Goal: Navigation & Orientation: Understand site structure

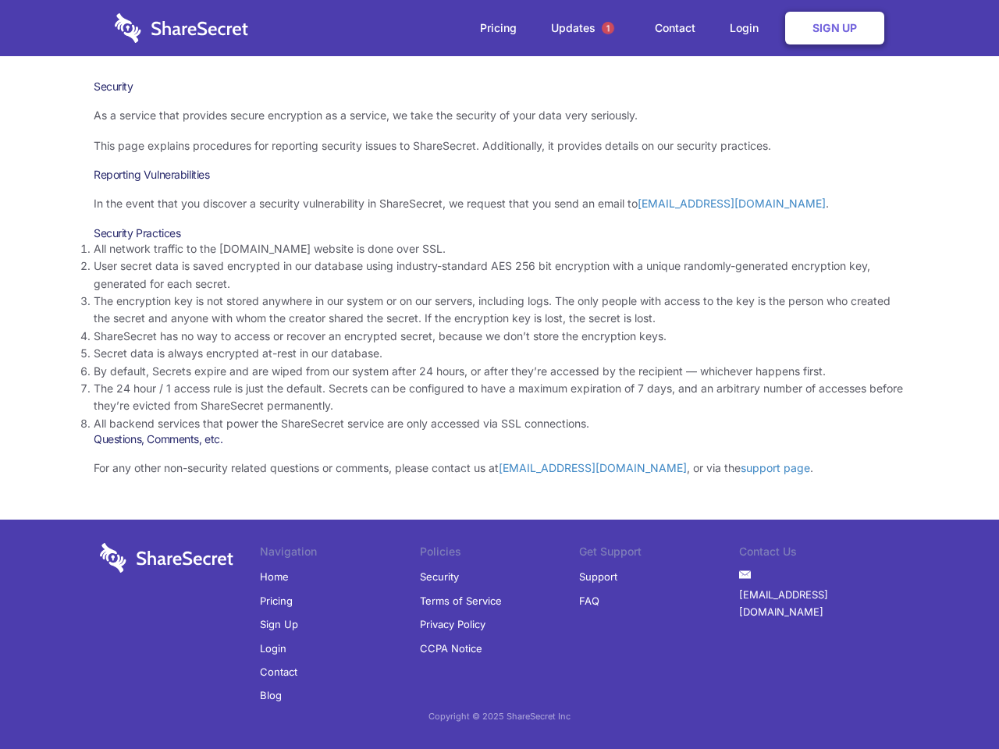
click at [500, 375] on li "By default, Secrets expire and are wiped from our system after 24 hours, or aft…" at bounding box center [500, 371] width 812 height 17
click at [608, 28] on span "1" at bounding box center [608, 28] width 12 height 12
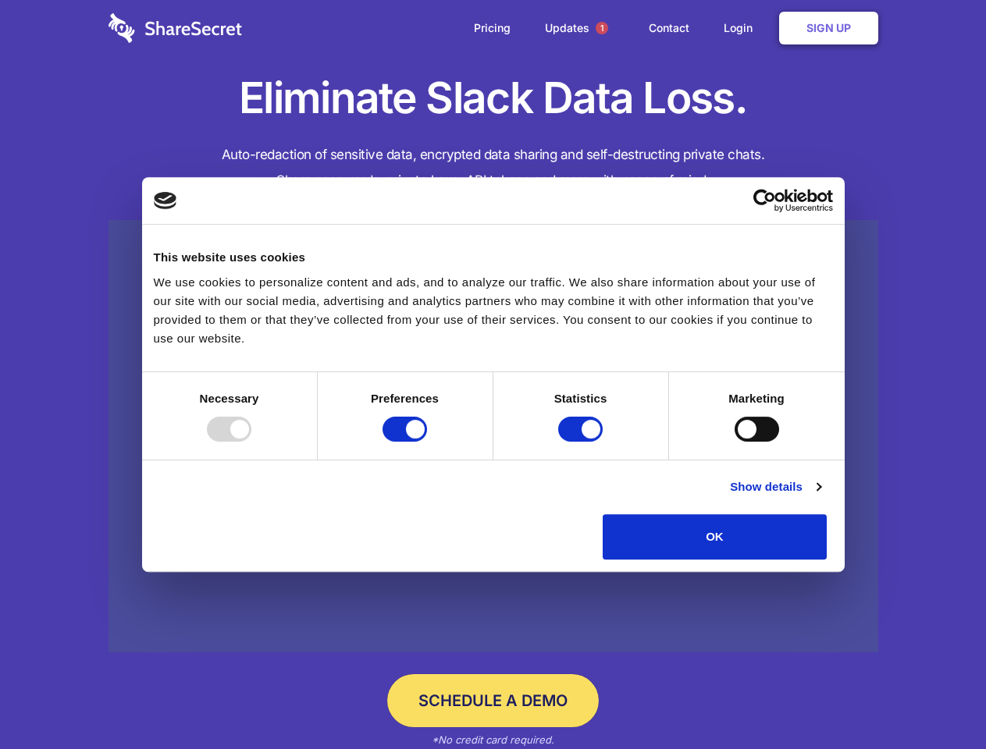
click at [251, 442] on div at bounding box center [229, 429] width 44 height 25
click at [427, 442] on input "Preferences" at bounding box center [404, 429] width 44 height 25
checkbox input "false"
